Goal: Task Accomplishment & Management: Complete application form

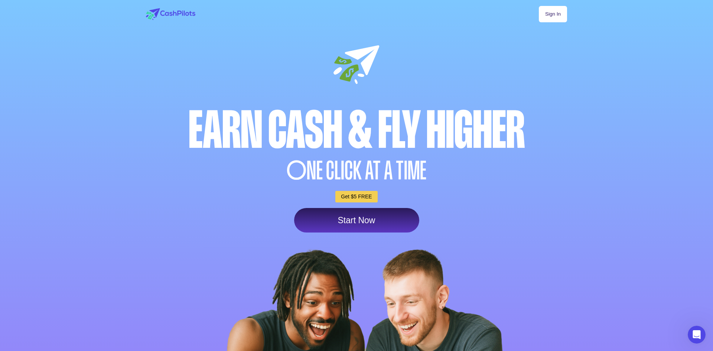
click at [381, 228] on link "Start Now" at bounding box center [356, 220] width 125 height 24
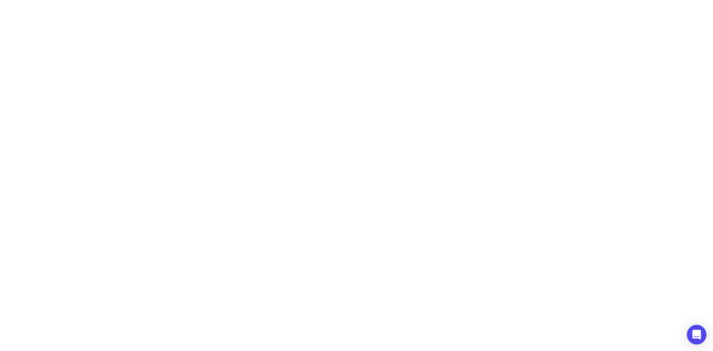
click at [690, 331] on div "Open Intercom Messenger" at bounding box center [697, 335] width 20 height 20
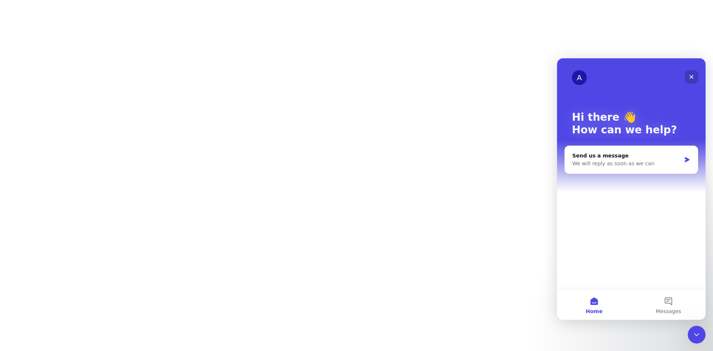
click at [692, 77] on icon "Close" at bounding box center [691, 77] width 6 height 6
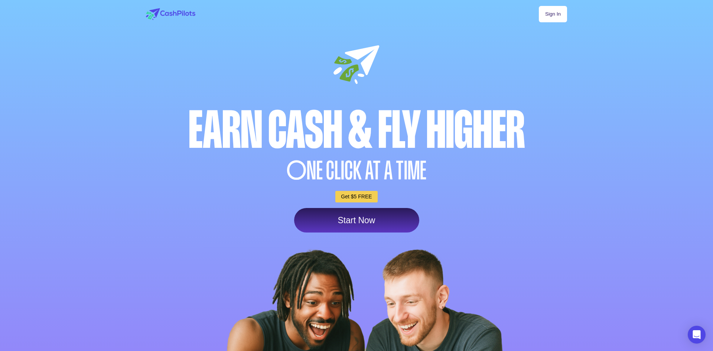
click at [559, 13] on link "Sign In" at bounding box center [552, 14] width 28 height 16
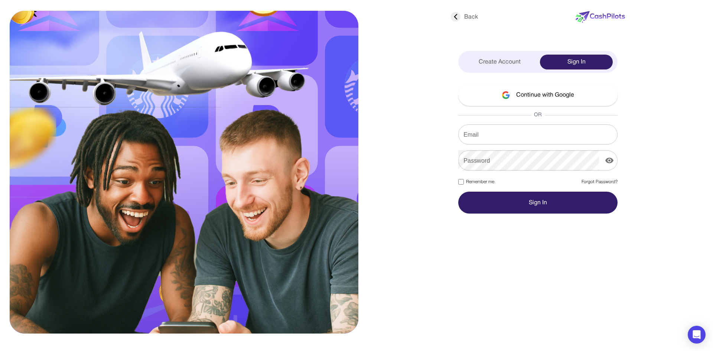
click at [546, 93] on button "Continue with Google" at bounding box center [537, 95] width 159 height 22
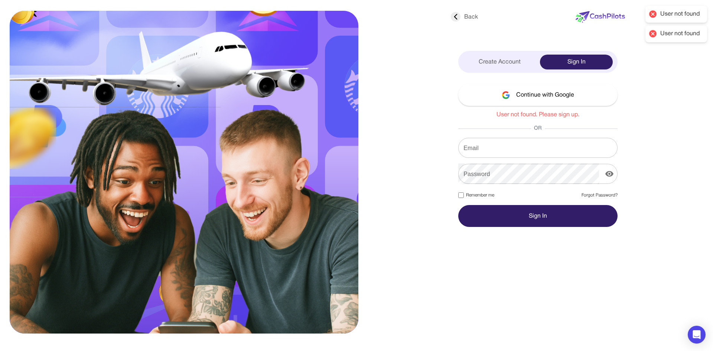
click at [553, 102] on button "Continue with Google" at bounding box center [537, 95] width 159 height 22
click at [456, 16] on icon at bounding box center [456, 17] width 10 height 10
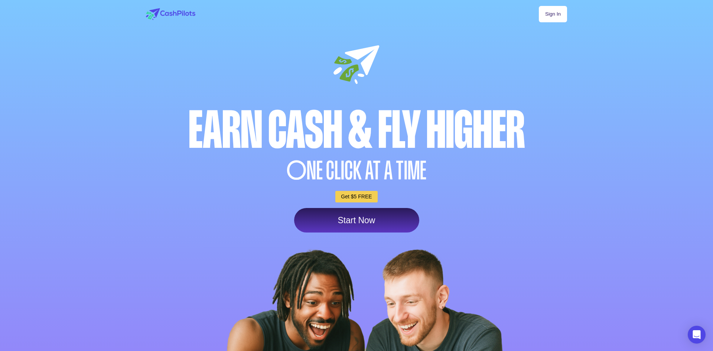
click at [551, 20] on link "Sign In" at bounding box center [552, 14] width 28 height 16
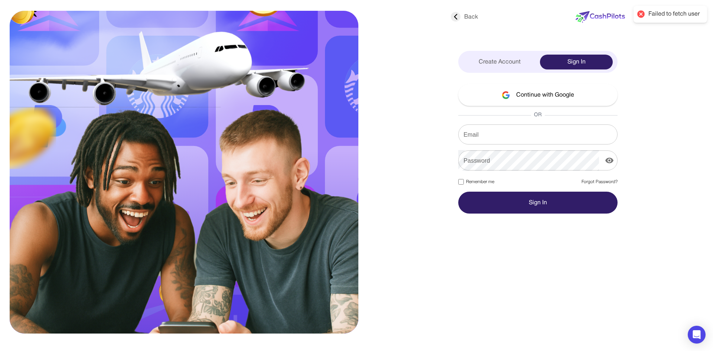
click at [546, 98] on button "Continue with Google" at bounding box center [537, 95] width 159 height 22
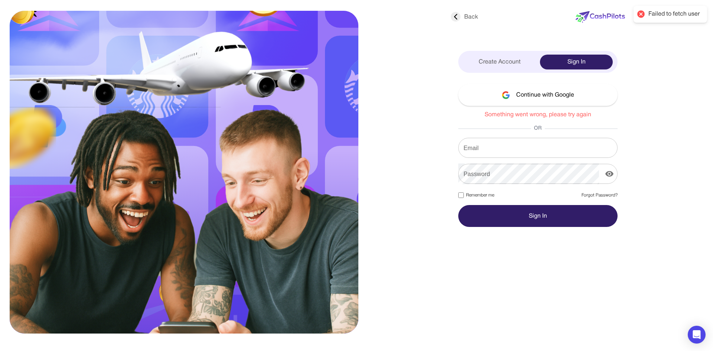
click at [502, 65] on div "Create Account" at bounding box center [499, 62] width 73 height 15
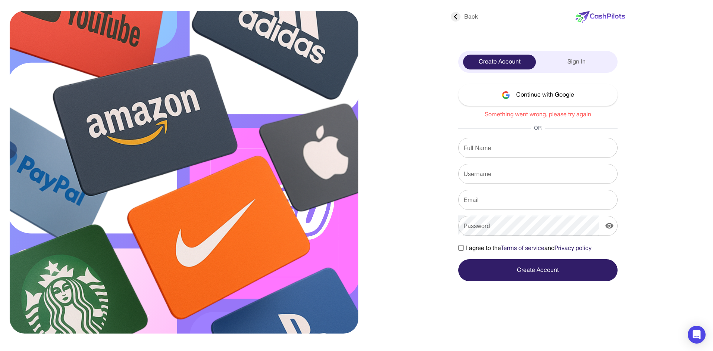
click at [506, 151] on input "Full Name" at bounding box center [537, 147] width 159 height 21
type input "**********"
click at [519, 168] on input "Username" at bounding box center [537, 173] width 159 height 21
type input "*******"
click at [518, 198] on input "Email" at bounding box center [537, 199] width 159 height 21
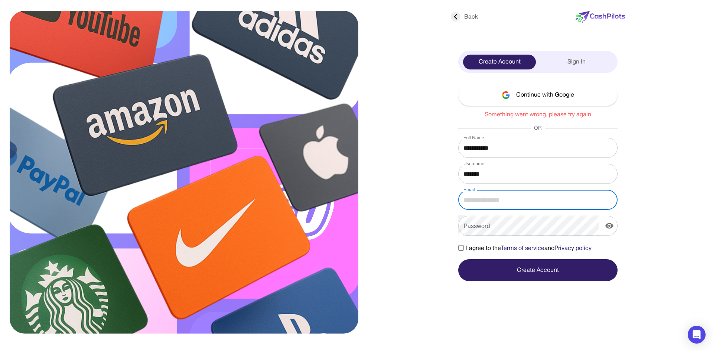
type input "**********"
click at [569, 60] on div "Sign In" at bounding box center [576, 62] width 73 height 15
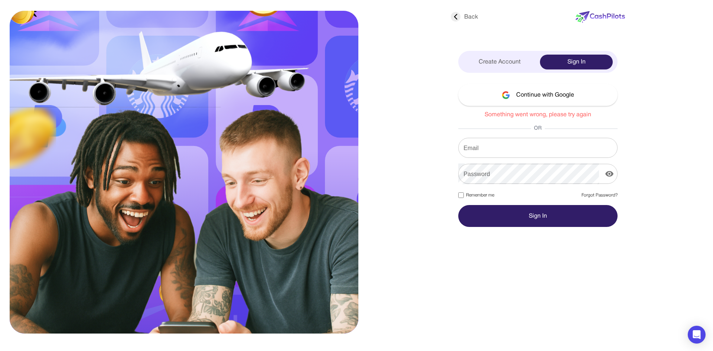
click at [540, 95] on button "Continue with Google" at bounding box center [537, 95] width 159 height 22
click at [536, 150] on input "Email" at bounding box center [537, 147] width 159 height 21
type input "**********"
click at [585, 194] on link "Forgot Password?" at bounding box center [599, 195] width 36 height 7
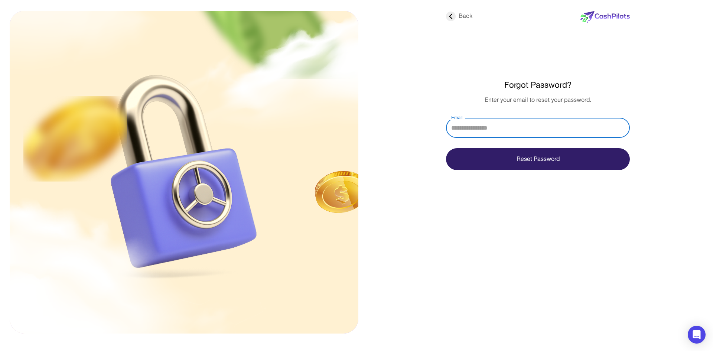
click at [529, 132] on input "Email" at bounding box center [538, 127] width 184 height 21
type input "**********"
click at [537, 164] on button "Reset Password" at bounding box center [538, 159] width 184 height 22
click at [525, 158] on button "Reset Password" at bounding box center [538, 159] width 184 height 22
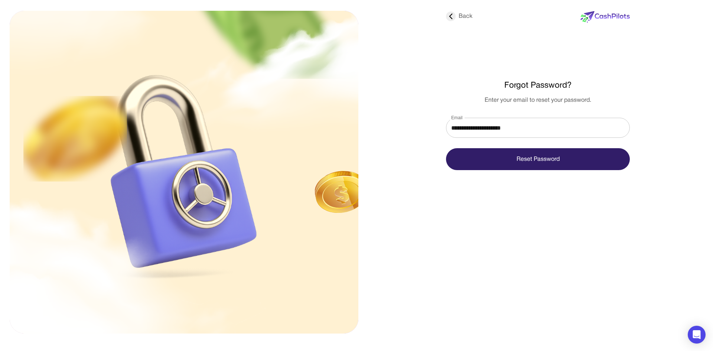
click at [450, 19] on icon at bounding box center [451, 17] width 10 height 10
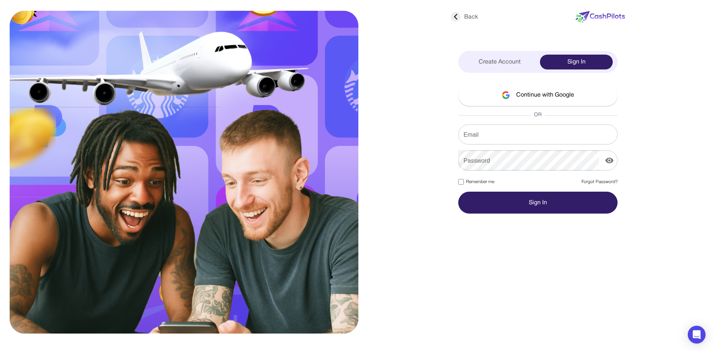
click at [482, 62] on div "Create Account" at bounding box center [499, 62] width 73 height 15
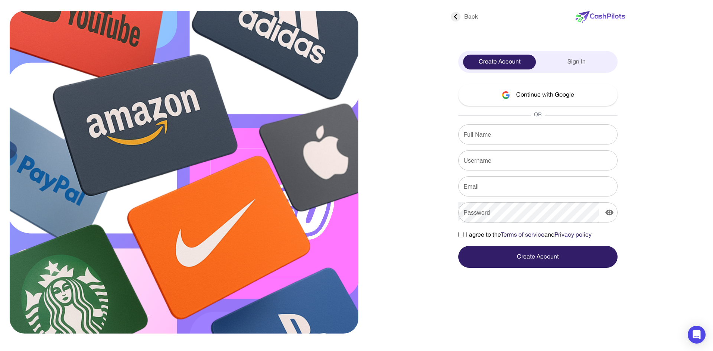
click at [520, 96] on button "Continue with Google" at bounding box center [537, 95] width 159 height 22
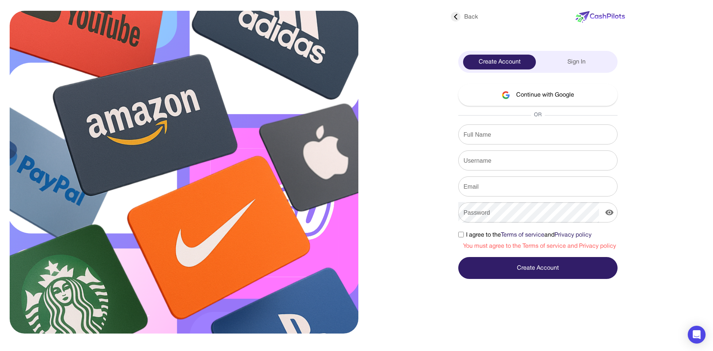
click at [524, 96] on button "Continue with Google" at bounding box center [537, 95] width 159 height 22
click at [572, 96] on button "Continue with Google" at bounding box center [537, 95] width 159 height 22
click at [550, 134] on input "Full Name" at bounding box center [537, 134] width 159 height 21
click at [531, 161] on input "Username" at bounding box center [537, 160] width 159 height 21
click at [517, 143] on input "Full Name" at bounding box center [537, 134] width 159 height 21
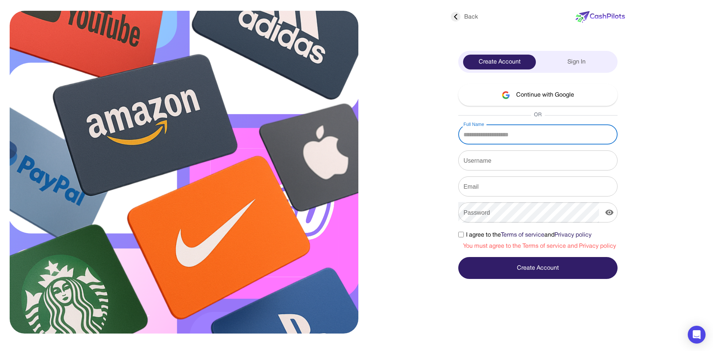
click at [498, 141] on input "Full Name" at bounding box center [537, 134] width 159 height 21
type input "*"
type input "**********"
click at [514, 169] on input "Username" at bounding box center [537, 160] width 159 height 21
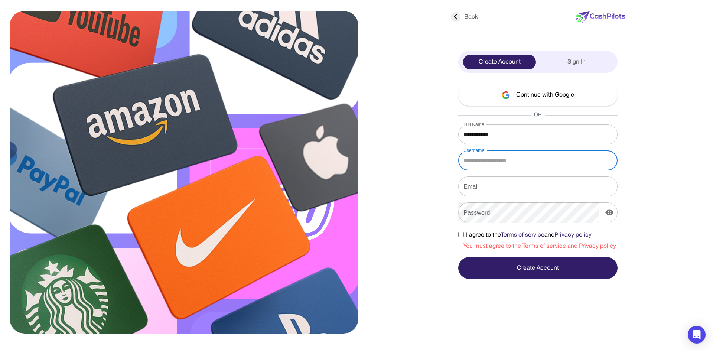
type input "*******"
click at [506, 190] on input "Email" at bounding box center [537, 186] width 159 height 21
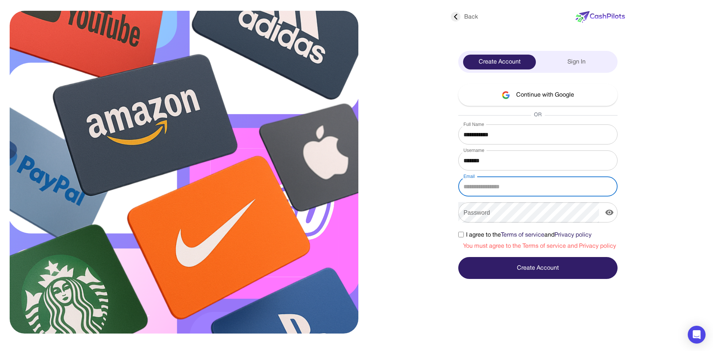
type input "**********"
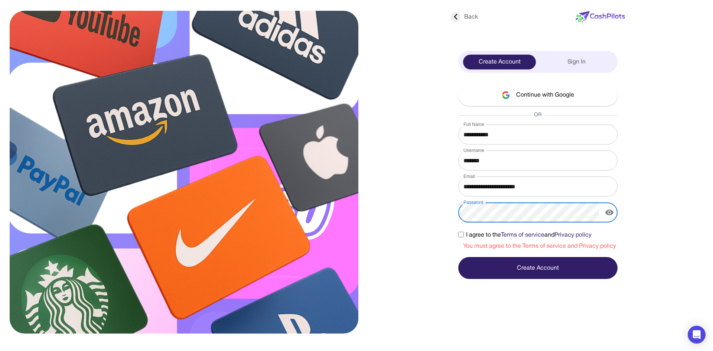
click at [610, 213] on icon "display the password" at bounding box center [609, 213] width 8 height 6
click at [610, 213] on icon "hide the password" at bounding box center [609, 212] width 9 height 9
click at [512, 271] on button "Create Account" at bounding box center [537, 268] width 159 height 22
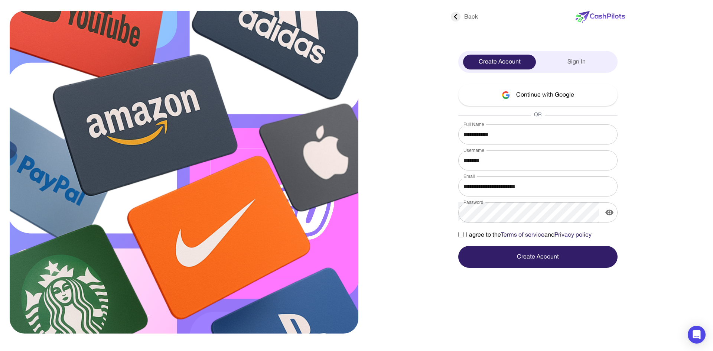
click at [572, 56] on div "Sign In" at bounding box center [576, 62] width 73 height 15
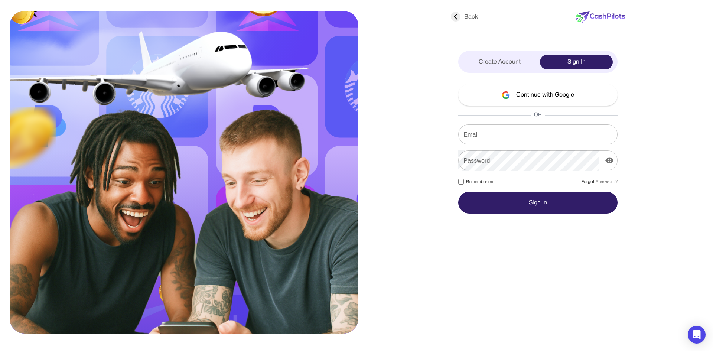
click at [537, 92] on button "Continue with Google" at bounding box center [537, 95] width 159 height 22
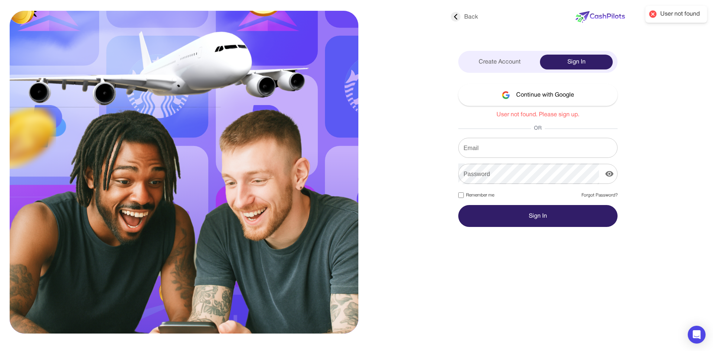
click at [588, 193] on link "Forgot Password?" at bounding box center [599, 195] width 36 height 7
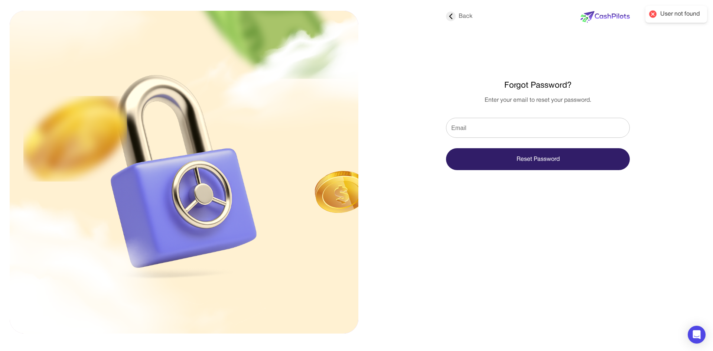
click at [507, 129] on input "Email" at bounding box center [538, 127] width 184 height 21
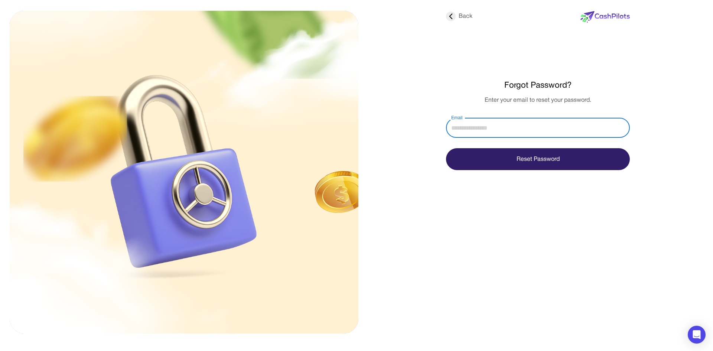
type input "**********"
click at [514, 158] on button "Reset Password" at bounding box center [538, 159] width 184 height 22
click at [527, 162] on button "Reset Password" at bounding box center [538, 159] width 184 height 22
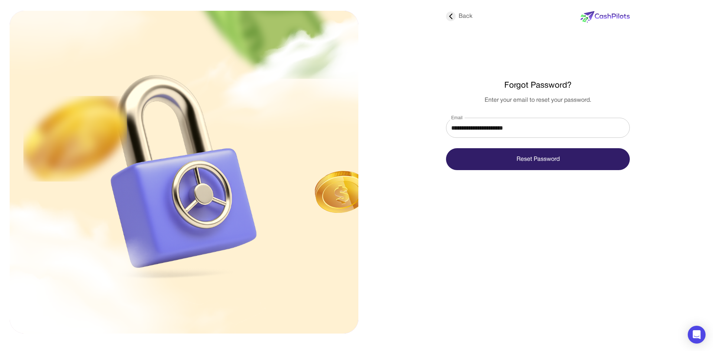
click at [526, 161] on button "Reset Password" at bounding box center [538, 159] width 184 height 22
click at [594, 13] on img at bounding box center [604, 17] width 49 height 12
click at [598, 16] on img at bounding box center [604, 17] width 49 height 12
click at [450, 18] on icon at bounding box center [451, 17] width 10 height 10
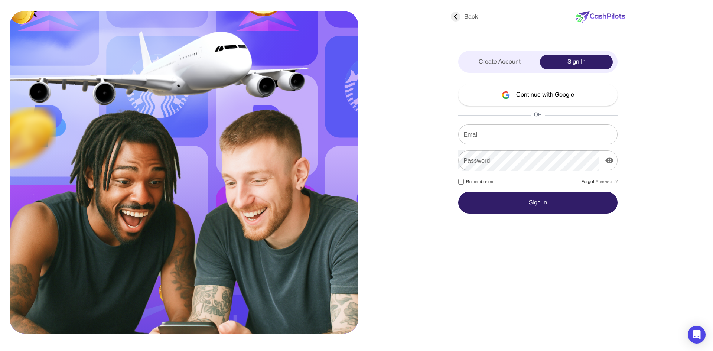
click at [528, 94] on button "Continue with Google" at bounding box center [537, 95] width 159 height 22
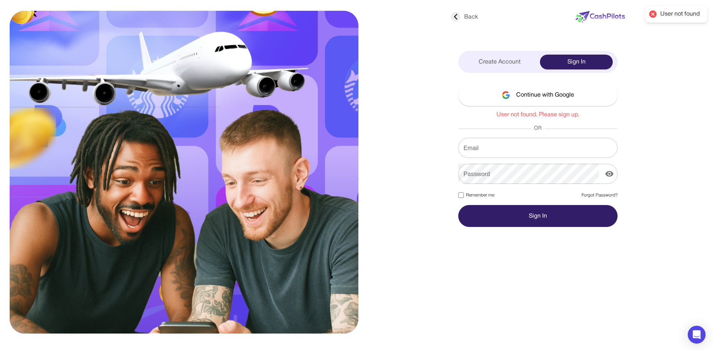
click at [502, 154] on input "Email" at bounding box center [537, 147] width 159 height 21
type input "**********"
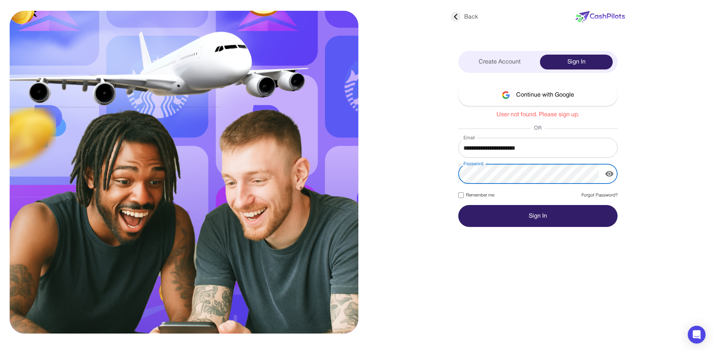
click at [547, 216] on button "Sign In" at bounding box center [537, 216] width 159 height 22
click at [608, 176] on icon "display the password" at bounding box center [609, 174] width 8 height 6
click at [608, 176] on icon "hide the password" at bounding box center [609, 173] width 8 height 7
click at [548, 216] on button "Sign In" at bounding box center [537, 216] width 159 height 22
click at [508, 64] on div "Create Account" at bounding box center [499, 62] width 73 height 15
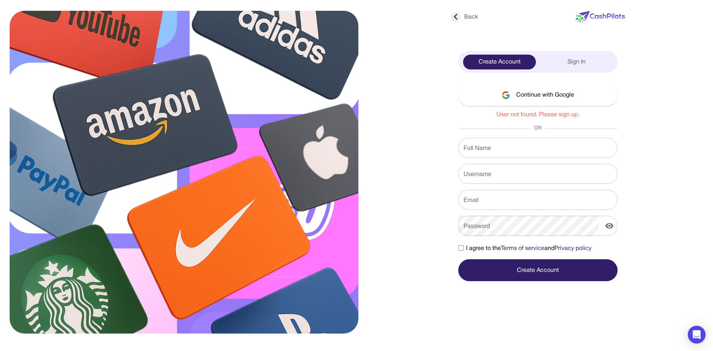
click at [482, 151] on input "Full Name" at bounding box center [537, 147] width 159 height 21
type input "**********"
click at [510, 182] on input "Username" at bounding box center [537, 173] width 159 height 21
type input "*******"
click at [508, 203] on input "Email" at bounding box center [537, 199] width 159 height 21
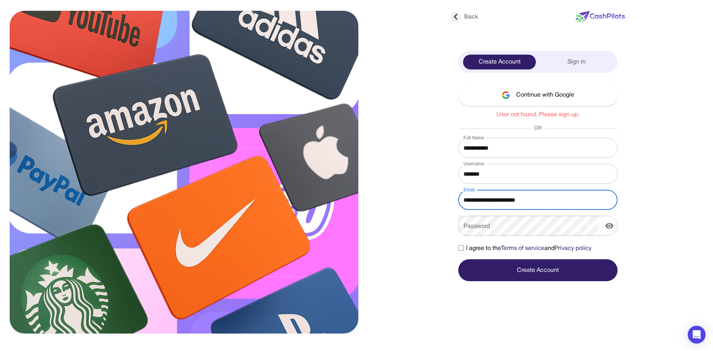
type input "**********"
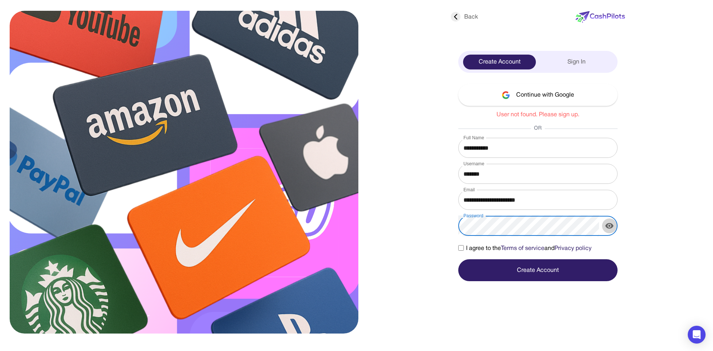
click at [608, 224] on icon "display the password" at bounding box center [609, 225] width 9 height 9
click at [608, 224] on icon "hide the password" at bounding box center [609, 225] width 9 height 9
click at [512, 272] on button "Create Account" at bounding box center [537, 270] width 159 height 22
click at [494, 61] on div "Create Account" at bounding box center [499, 62] width 73 height 15
click at [587, 67] on div "Sign In" at bounding box center [576, 62] width 73 height 15
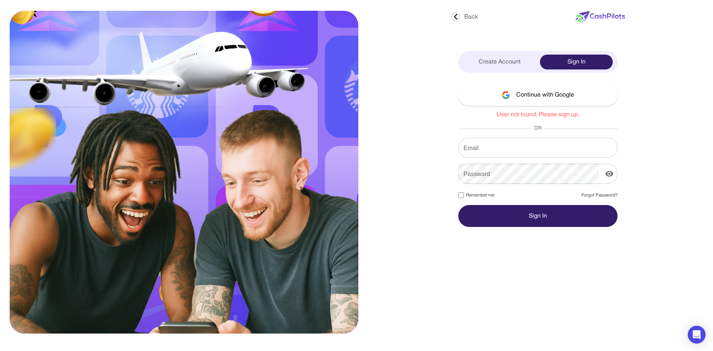
click at [506, 62] on div "Create Account" at bounding box center [499, 62] width 73 height 15
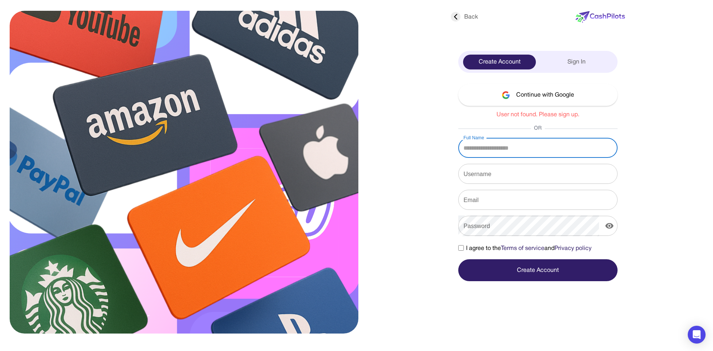
click at [505, 153] on input "Full Name" at bounding box center [537, 147] width 159 height 21
type input "**********"
click at [515, 173] on input "Username" at bounding box center [537, 173] width 159 height 21
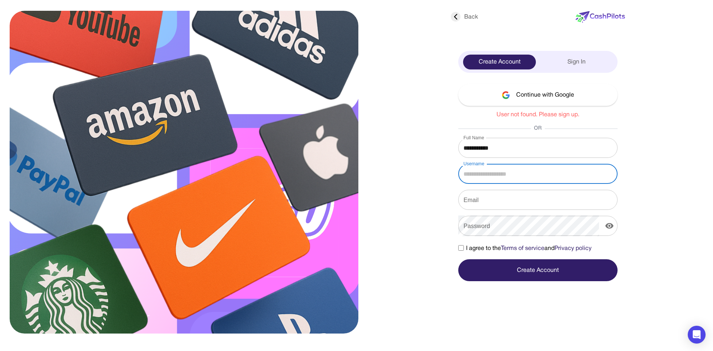
type input "*******"
click at [516, 201] on input "Email" at bounding box center [537, 199] width 159 height 21
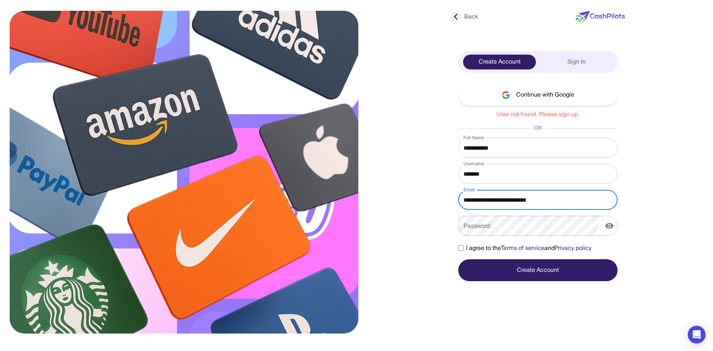
type input "**********"
click at [609, 227] on icon "display the password" at bounding box center [609, 225] width 9 height 9
click at [609, 227] on icon "hide the password" at bounding box center [609, 225] width 9 height 9
click at [561, 267] on button "Create Account" at bounding box center [537, 270] width 159 height 22
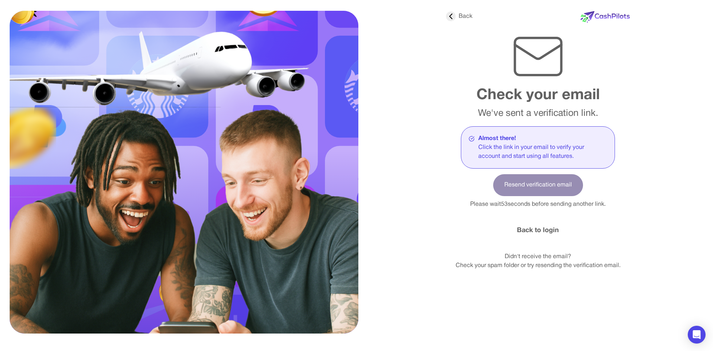
click at [511, 154] on div "Click the link in your email to verify your account and start using all feature…" at bounding box center [542, 152] width 129 height 18
click at [538, 230] on link "Back to login" at bounding box center [538, 230] width 42 height 10
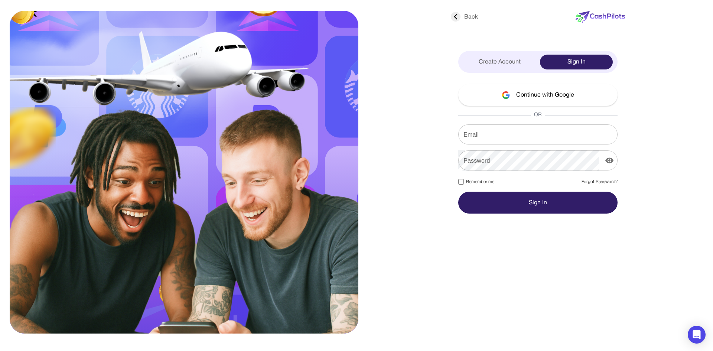
click at [479, 132] on input "Email" at bounding box center [537, 134] width 159 height 21
type input "**********"
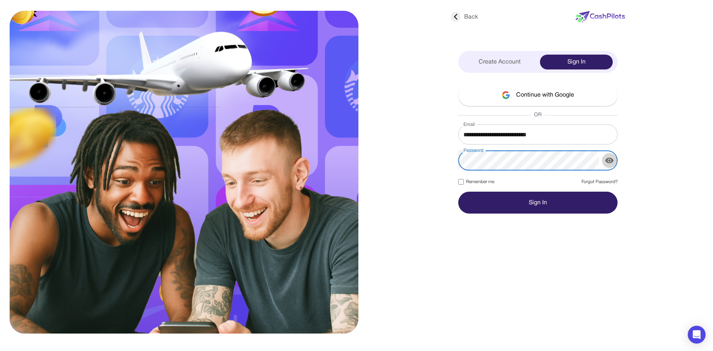
click at [608, 158] on icon "display the password" at bounding box center [609, 161] width 8 height 6
click at [608, 158] on icon "hide the password" at bounding box center [609, 160] width 8 height 7
click at [517, 196] on button "Sign In" at bounding box center [537, 202] width 159 height 22
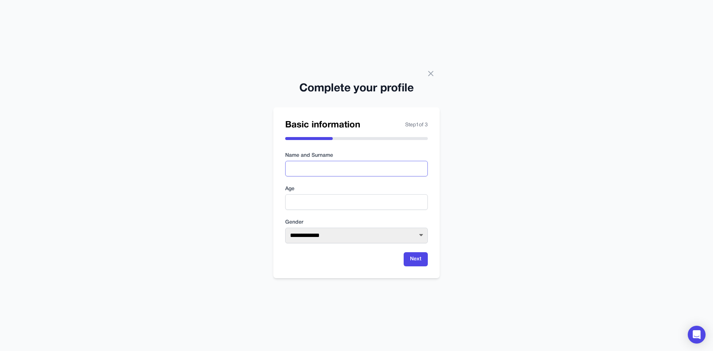
click at [335, 170] on input "text" at bounding box center [356, 169] width 143 height 16
type input "**********"
click at [334, 199] on input "number" at bounding box center [356, 202] width 143 height 16
type input "**"
click at [327, 235] on select "**********" at bounding box center [356, 235] width 143 height 16
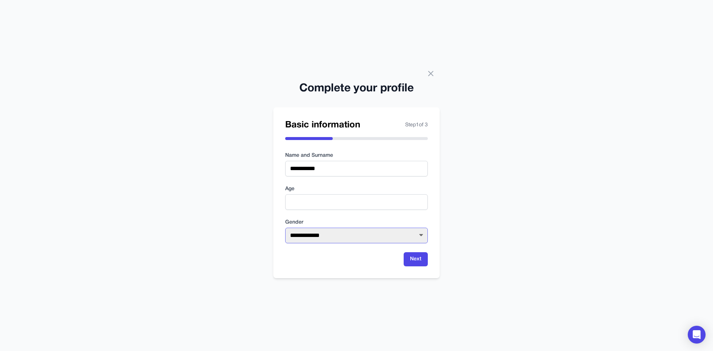
select select "******"
click at [285, 227] on select "**********" at bounding box center [356, 235] width 143 height 16
click at [409, 261] on button "Next" at bounding box center [415, 259] width 24 height 14
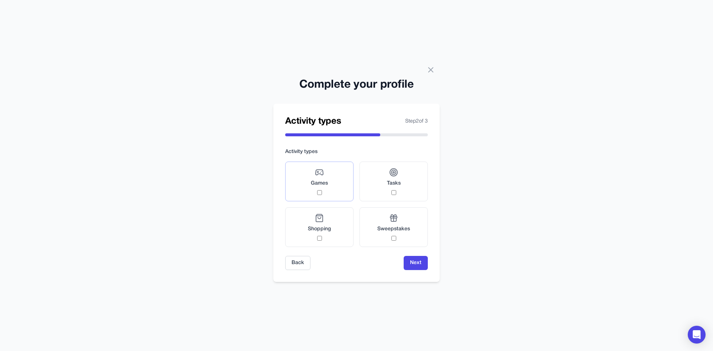
click at [327, 180] on span "Games" at bounding box center [319, 183] width 17 height 7
click at [373, 188] on label "Tasks" at bounding box center [393, 181] width 68 height 40
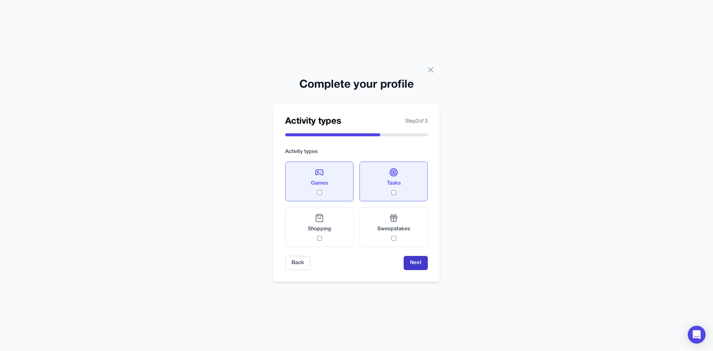
click at [413, 261] on button "Next" at bounding box center [415, 263] width 24 height 14
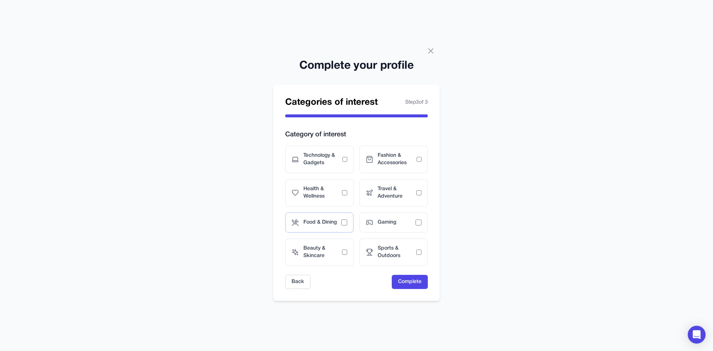
click at [336, 225] on span "Food & Dining" at bounding box center [322, 222] width 38 height 7
click at [395, 226] on div "Gaming" at bounding box center [393, 222] width 68 height 20
click at [393, 157] on span "Fashion & Accessories" at bounding box center [396, 159] width 39 height 15
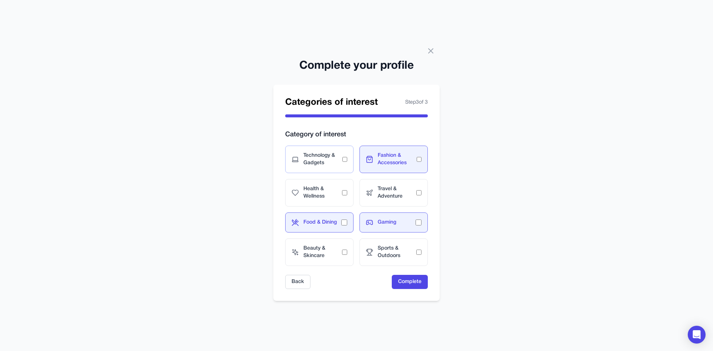
click at [350, 157] on div "Technology & Gadgets" at bounding box center [319, 158] width 68 height 27
click at [403, 279] on button "Complete" at bounding box center [410, 282] width 36 height 14
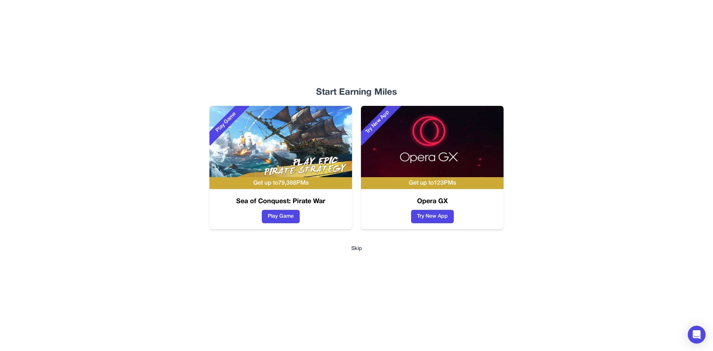
click at [357, 246] on button "Skip" at bounding box center [356, 248] width 11 height 7
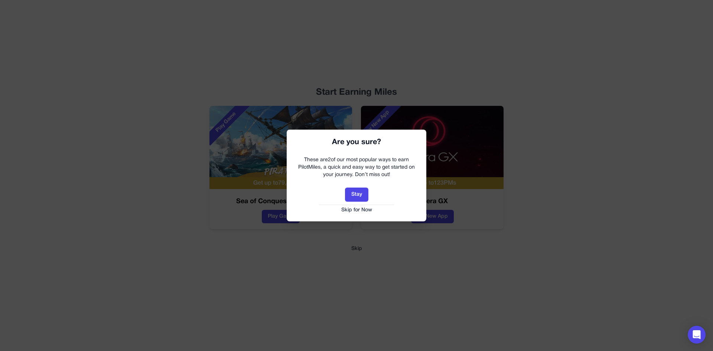
click at [355, 209] on button "Skip for Now" at bounding box center [356, 209] width 125 height 7
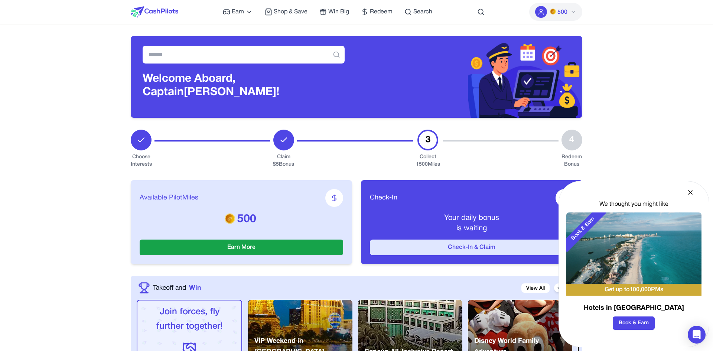
click at [470, 248] on button "Check-In & Claim" at bounding box center [471, 247] width 203 height 16
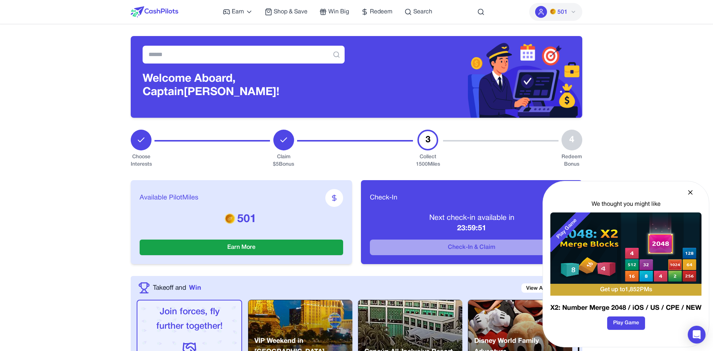
click at [691, 194] on icon at bounding box center [689, 192] width 7 height 7
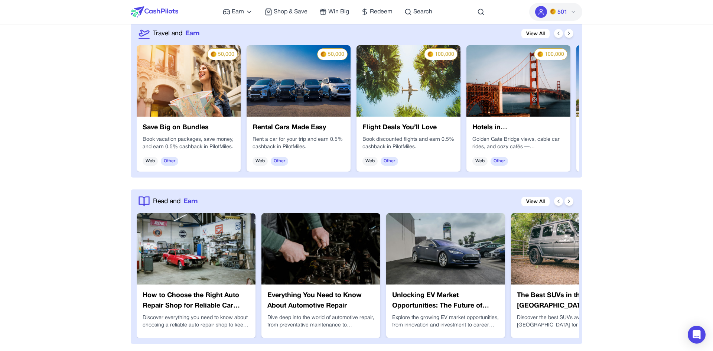
scroll to position [1069, 0]
click at [340, 12] on span "Win Big" at bounding box center [338, 11] width 21 height 9
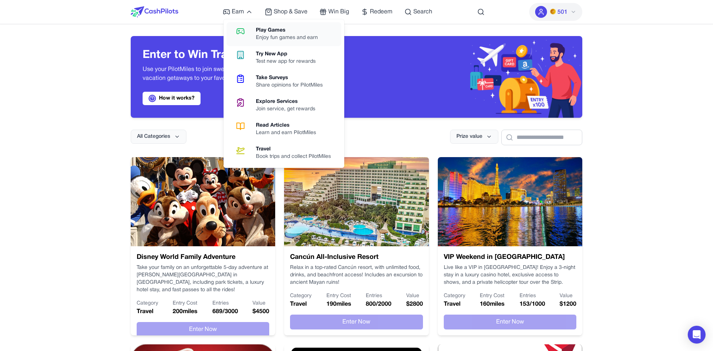
click at [258, 30] on div "Play Games" at bounding box center [290, 30] width 68 height 7
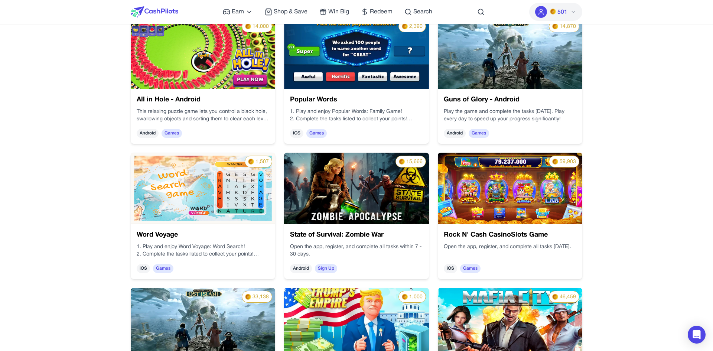
scroll to position [401, 0]
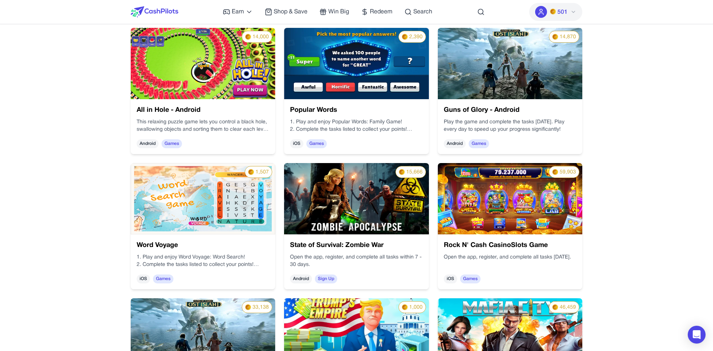
click at [176, 213] on img at bounding box center [203, 198] width 144 height 71
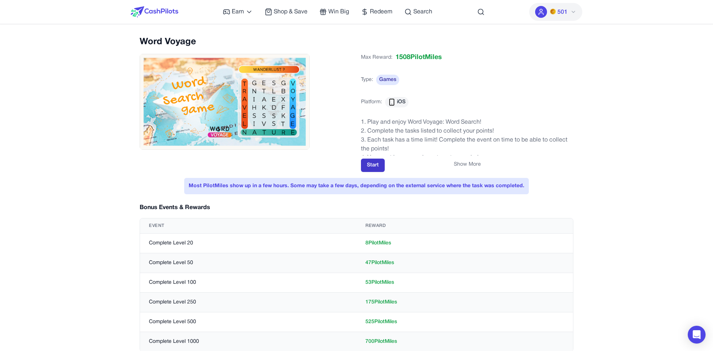
click at [373, 164] on button "Start" at bounding box center [373, 164] width 24 height 13
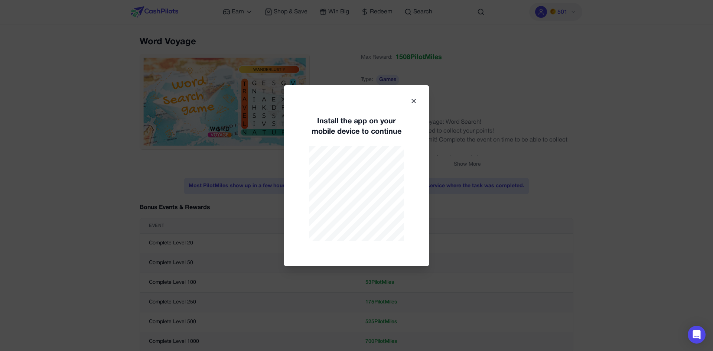
click at [413, 101] on icon at bounding box center [414, 101] width 4 height 4
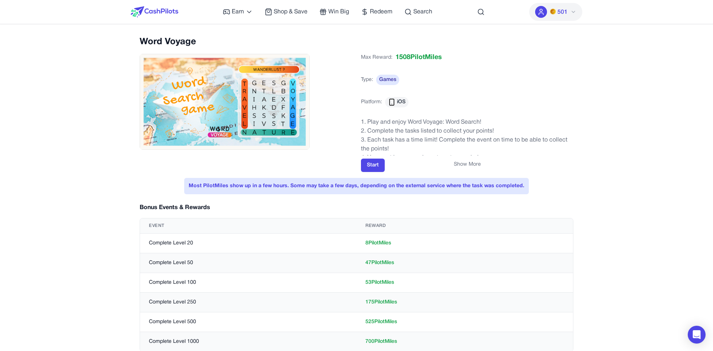
click at [154, 13] on img at bounding box center [155, 11] width 48 height 11
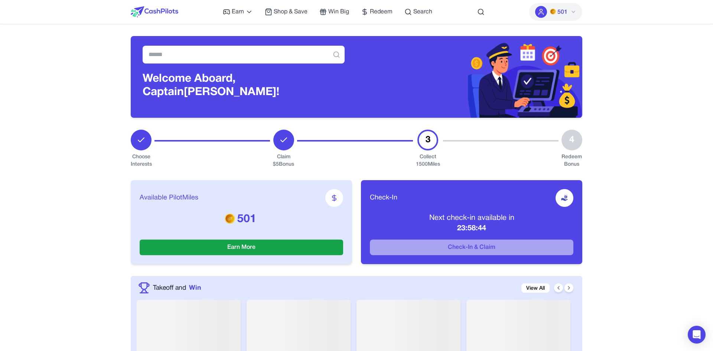
click at [428, 142] on div "3" at bounding box center [427, 140] width 21 height 21
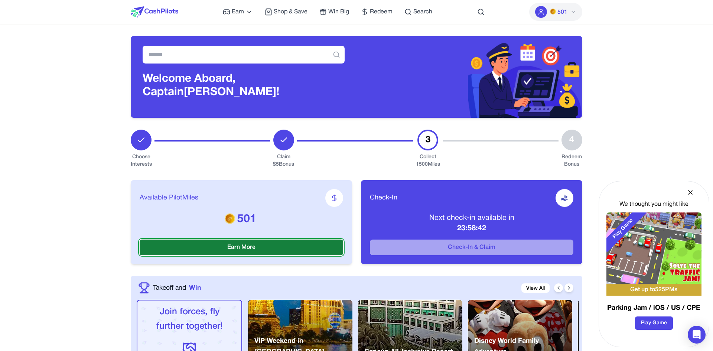
click at [289, 254] on button "Earn More" at bounding box center [241, 247] width 203 height 16
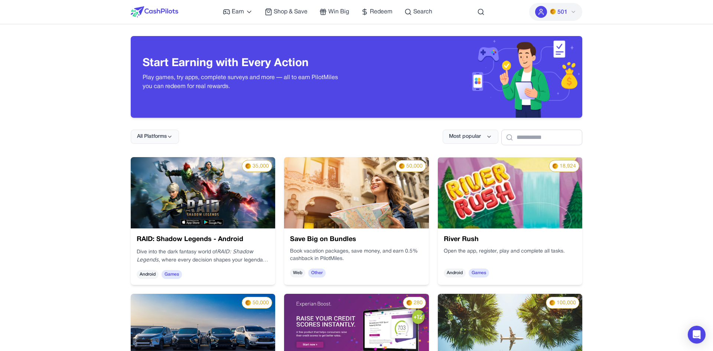
click at [174, 82] on p "Play games, try apps, complete surveys and more — all to earn PilotMiles you ca…" at bounding box center [244, 82] width 202 height 18
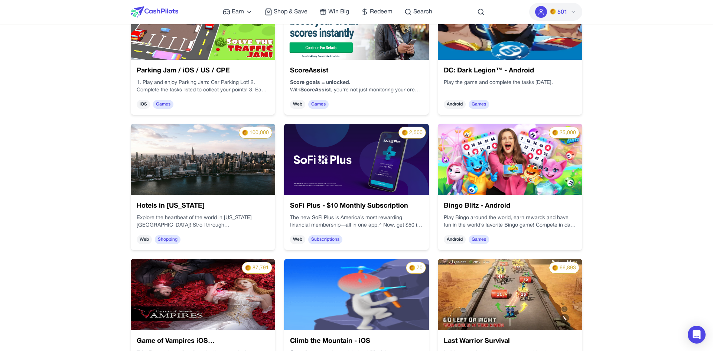
scroll to position [2613, 0]
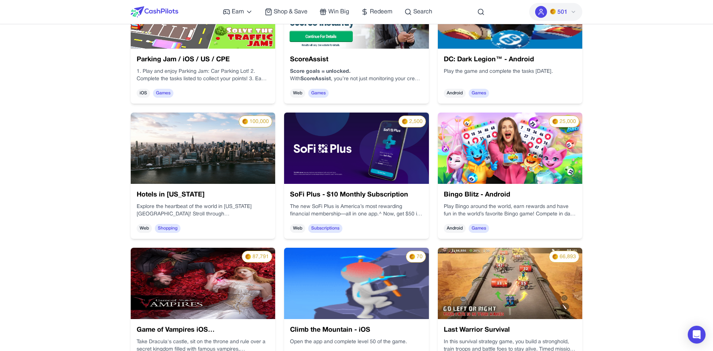
click at [495, 183] on img at bounding box center [510, 147] width 144 height 71
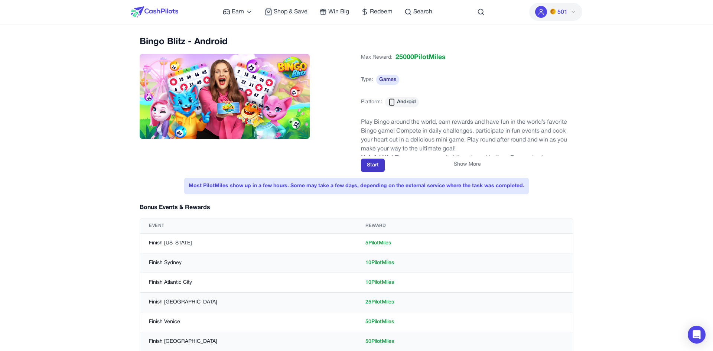
click at [369, 169] on button "Start" at bounding box center [373, 164] width 24 height 13
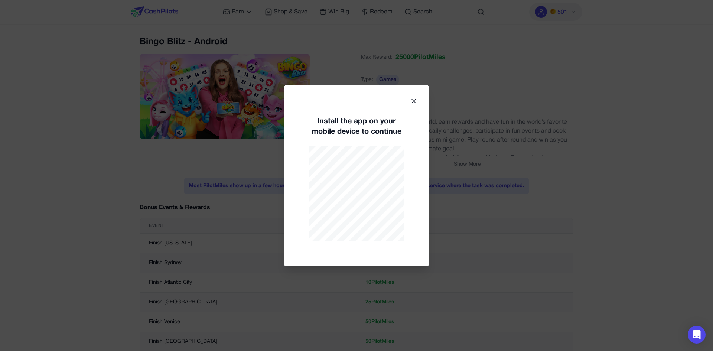
click at [413, 102] on icon at bounding box center [413, 100] width 7 height 7
